Goal: Transaction & Acquisition: Purchase product/service

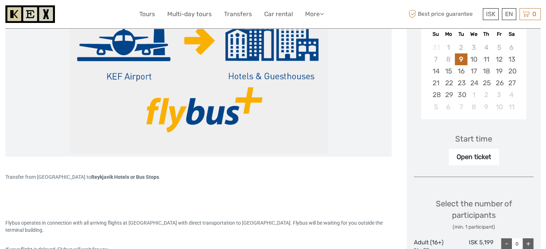
scroll to position [108, 0]
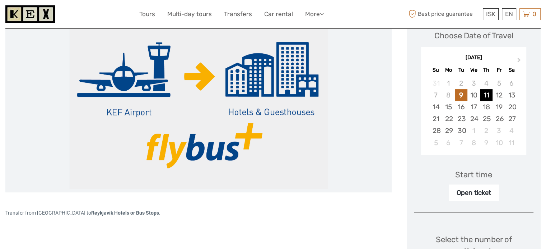
click at [488, 95] on div "11" at bounding box center [486, 95] width 13 height 12
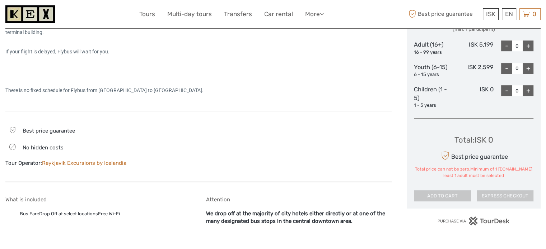
scroll to position [287, 0]
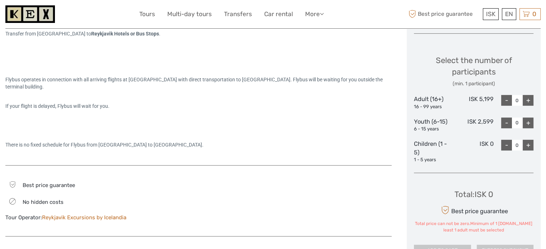
click at [529, 99] on div "+" at bounding box center [527, 100] width 11 height 11
type input "1"
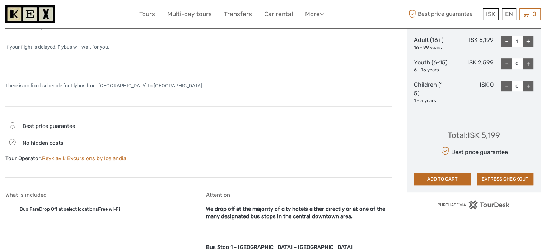
scroll to position [359, 0]
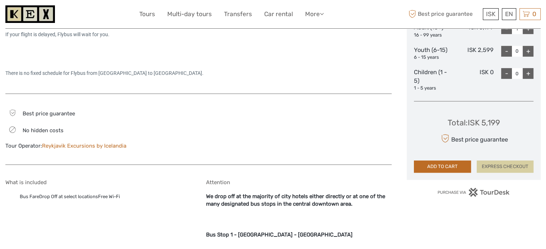
click at [492, 166] on button "EXPRESS CHECKOUT" at bounding box center [505, 167] width 57 height 12
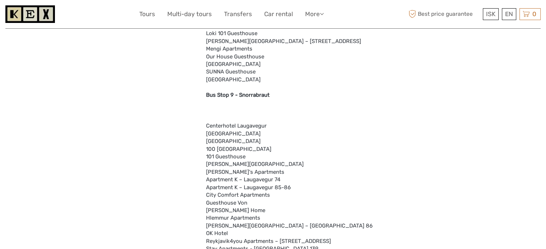
scroll to position [1164, 0]
